Goal: Communication & Community: Answer question/provide support

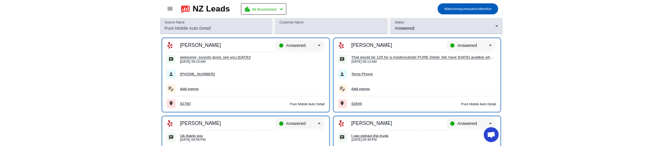
scroll to position [193, 0]
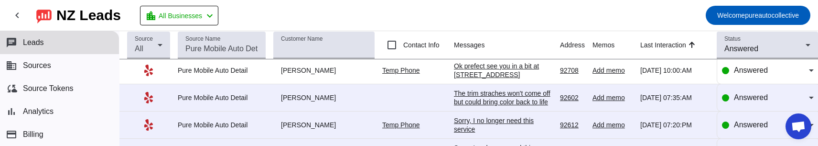
drag, startPoint x: 355, startPoint y: 0, endPoint x: 500, endPoint y: 5, distance: 145.4
click at [501, 4] on mat-toolbar-row "chevron_left [GEOGRAPHIC_DATA] Leads location_city All Businesses chevron_left …" at bounding box center [409, 15] width 818 height 31
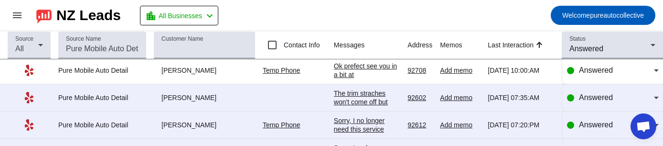
click at [358, 94] on div "The trim straches won't come off but could bring color back to life that's addi…" at bounding box center [367, 136] width 66 height 95
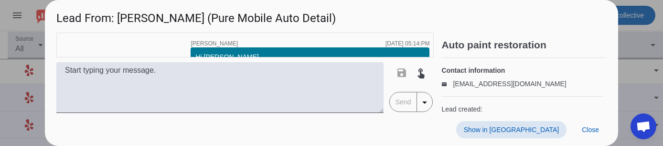
scroll to position [1230, 0]
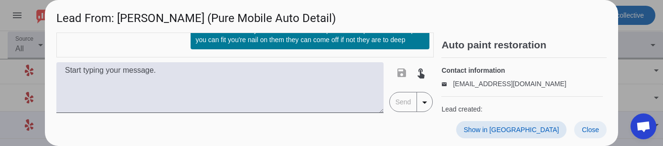
click at [582, 130] on span "Close" at bounding box center [590, 130] width 17 height 8
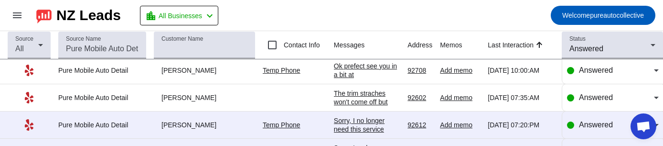
click at [359, 130] on div "Sorry, I no longer need this service" at bounding box center [367, 124] width 66 height 17
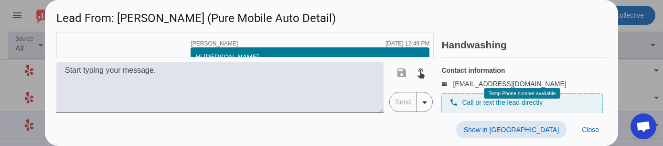
scroll to position [911, 0]
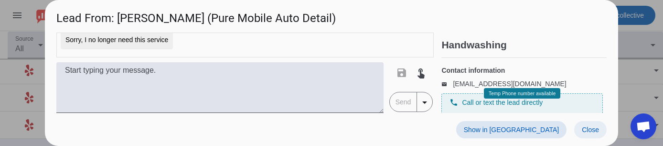
click at [585, 136] on span at bounding box center [590, 129] width 32 height 17
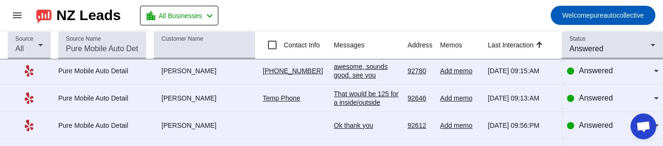
scroll to position [0, 0]
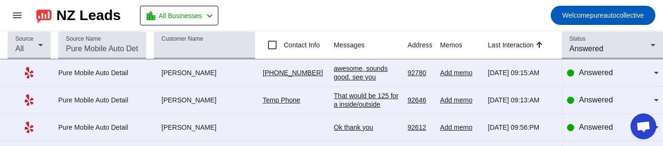
click at [365, 72] on div "awesome, sounds good. see you [DATE]!" at bounding box center [367, 77] width 66 height 26
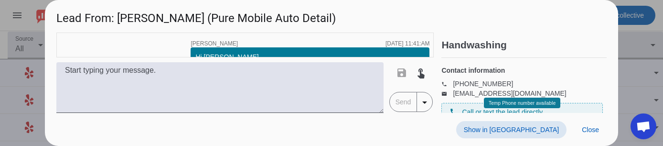
scroll to position [1850, 0]
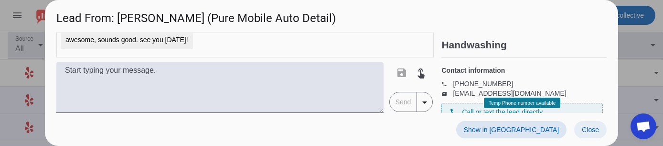
click at [584, 130] on span "Close" at bounding box center [590, 130] width 17 height 8
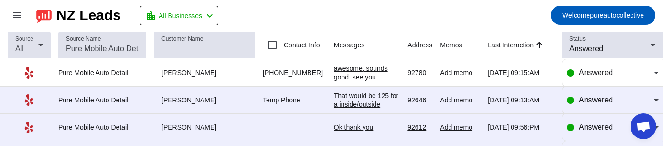
click at [369, 98] on div "That would be 125 for a inside/outside PURE Detail. We have [DATE] availble wha…" at bounding box center [367, 117] width 66 height 52
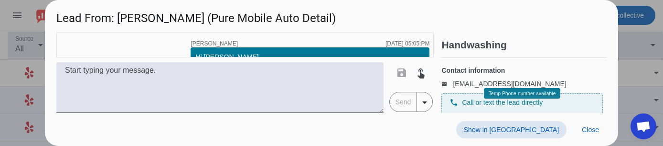
scroll to position [494, 0]
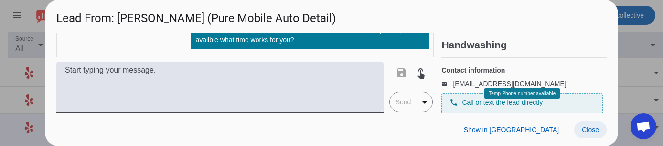
click at [585, 128] on span "Close" at bounding box center [590, 130] width 17 height 8
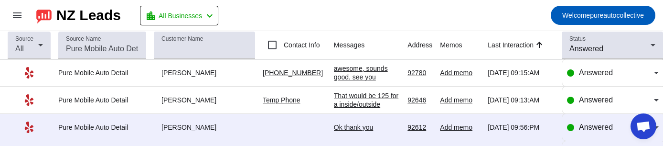
click at [369, 127] on div "Ok thank you" at bounding box center [367, 127] width 66 height 9
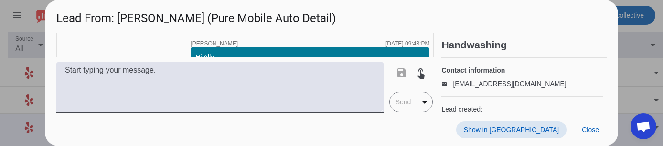
scroll to position [348, 0]
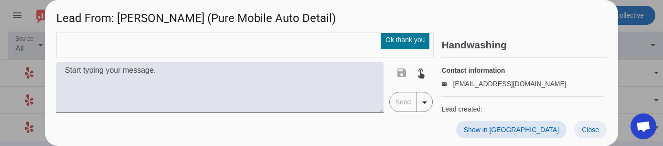
click at [592, 129] on span "Close" at bounding box center [590, 130] width 17 height 8
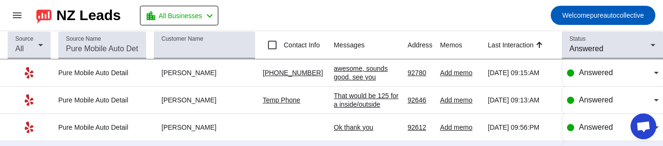
scroll to position [48, 0]
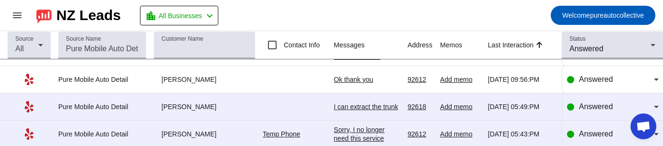
click at [360, 104] on div "I can extract the trunk" at bounding box center [367, 106] width 66 height 9
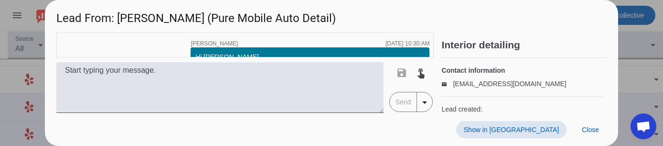
scroll to position [597, 0]
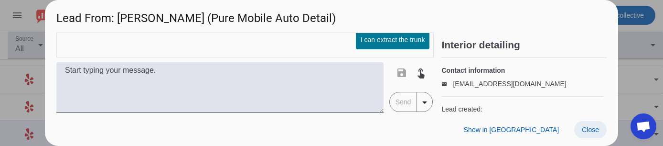
click at [596, 130] on span "Close" at bounding box center [590, 130] width 17 height 8
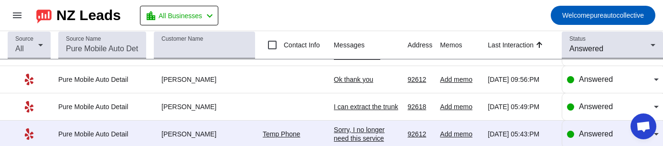
scroll to position [0, 0]
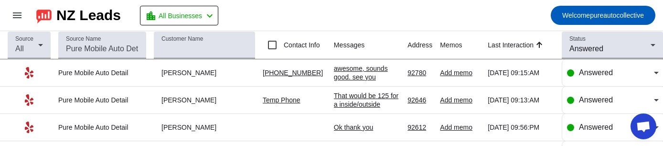
click at [406, 9] on mat-toolbar-row "menu NZ Leads location_city All Businesses chevron_left Welcome pureautocollect…" at bounding box center [331, 15] width 663 height 31
